Goal: Obtain resource: Download file/media

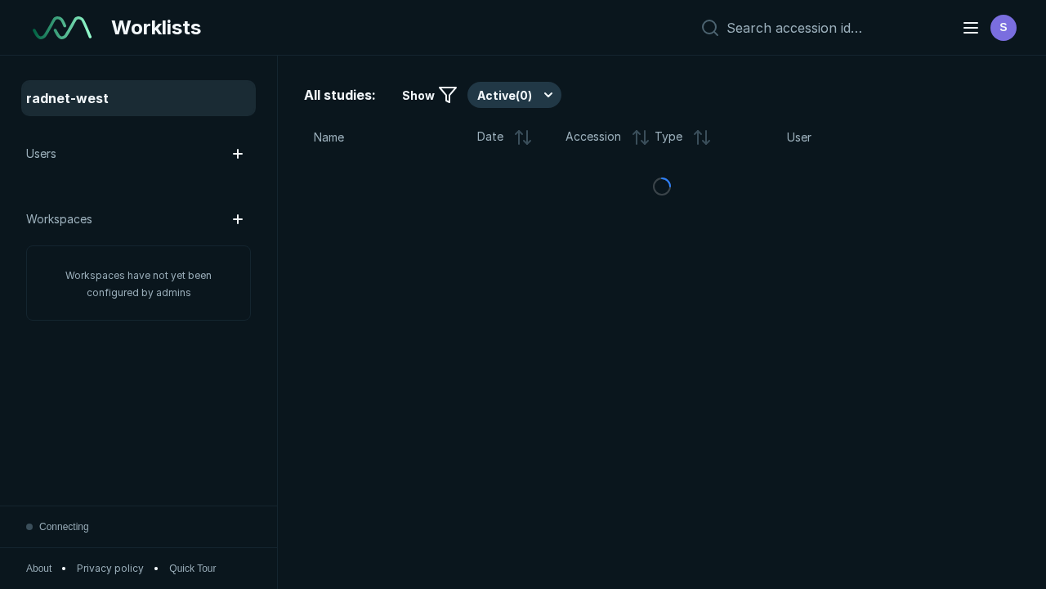
scroll to position [4464, 6810]
